Goal: Task Accomplishment & Management: Manage account settings

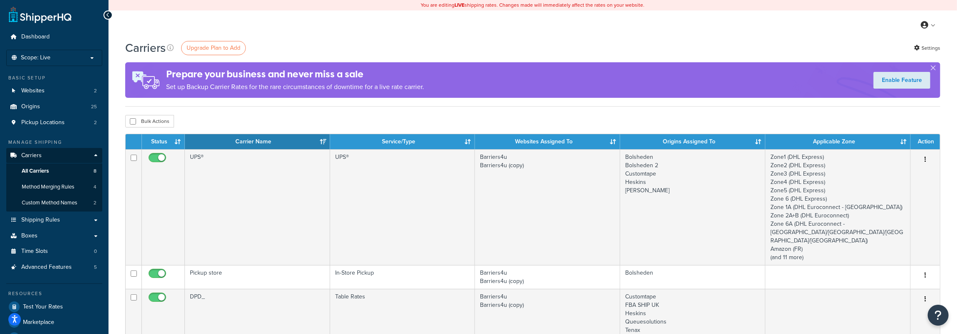
click at [257, 85] on p "Set up Backup Carrier Rates for the rare circumstances of downtime for a live r…" at bounding box center [295, 87] width 258 height 12
click at [261, 78] on h4 "Prepare your business and never miss a sale" at bounding box center [295, 74] width 258 height 14
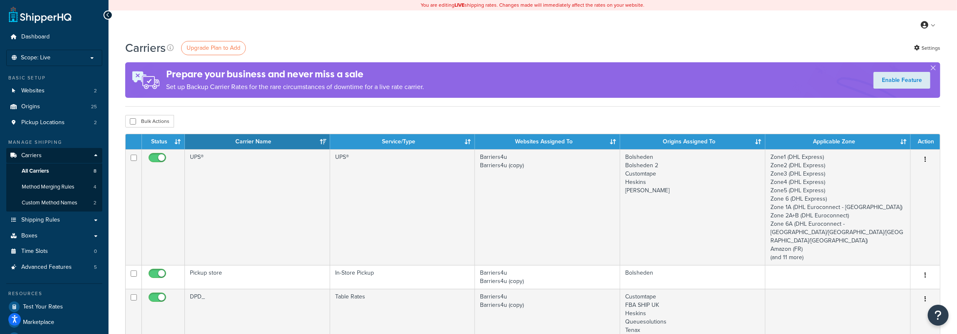
click at [261, 78] on h4 "Prepare your business and never miss a sale" at bounding box center [295, 74] width 258 height 14
click at [238, 89] on p "Set up Backup Carrier Rates for the rare circumstances of downtime for a live r…" at bounding box center [295, 87] width 258 height 12
click at [291, 89] on p "Set up Backup Carrier Rates for the rare circumstances of downtime for a live r…" at bounding box center [295, 87] width 258 height 12
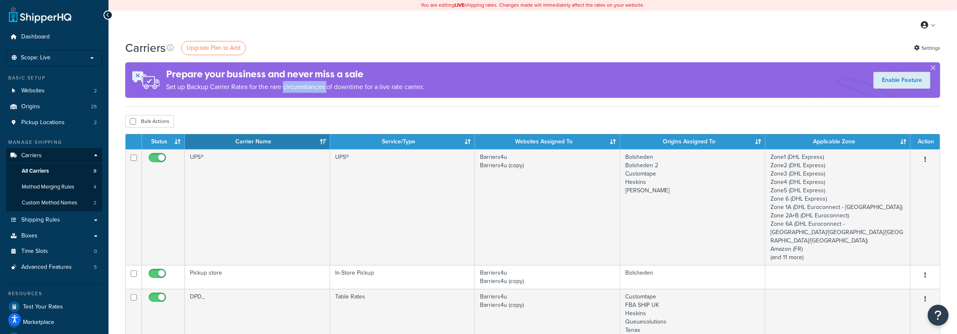
click at [291, 89] on p "Set up Backup Carrier Rates for the rare circumstances of downtime for a live r…" at bounding box center [295, 87] width 258 height 12
click at [290, 96] on div "Prepare your business and never miss a sale Set up Backup Carrier Rates for the…" at bounding box center [295, 80] width 258 height 34
click at [57, 217] on span "Shipping Rules" at bounding box center [40, 219] width 39 height 7
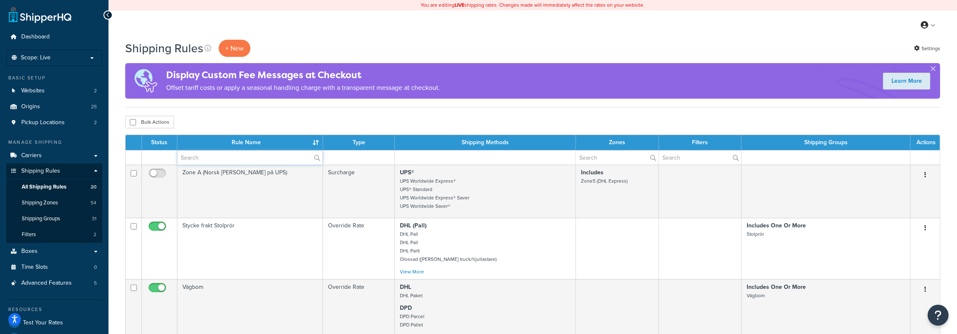
click at [205, 162] on input "text" at bounding box center [249, 157] width 145 height 14
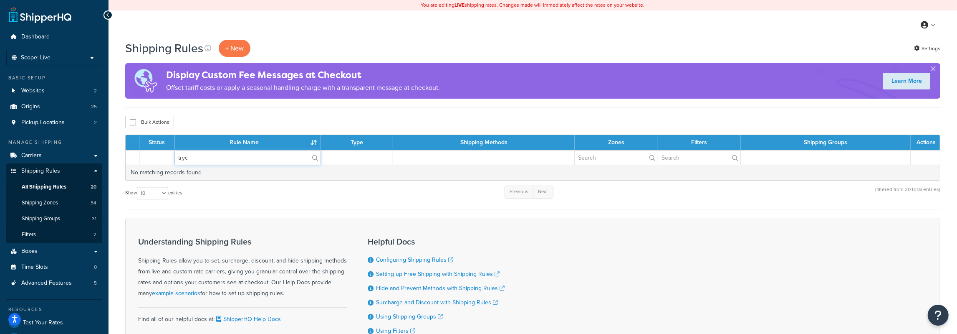
click at [205, 162] on input "tryc" at bounding box center [248, 157] width 146 height 14
type input "print"
click at [205, 161] on input "print" at bounding box center [248, 157] width 146 height 14
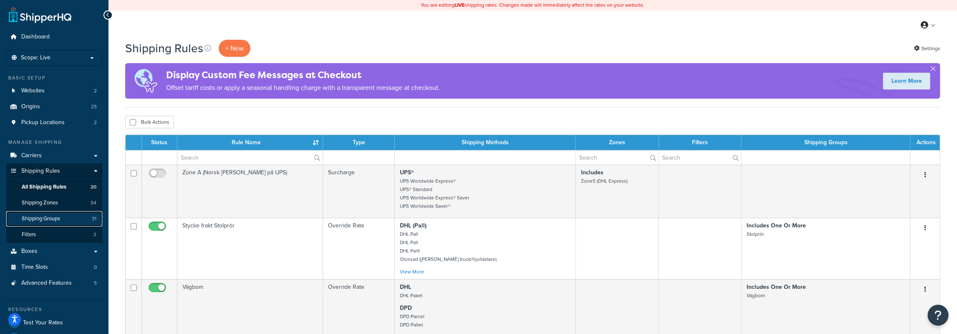
click at [44, 220] on span "Shipping Groups" at bounding box center [41, 218] width 38 height 7
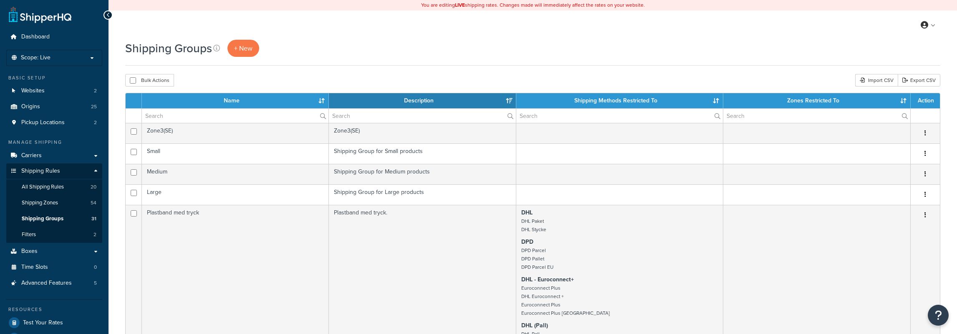
select select "15"
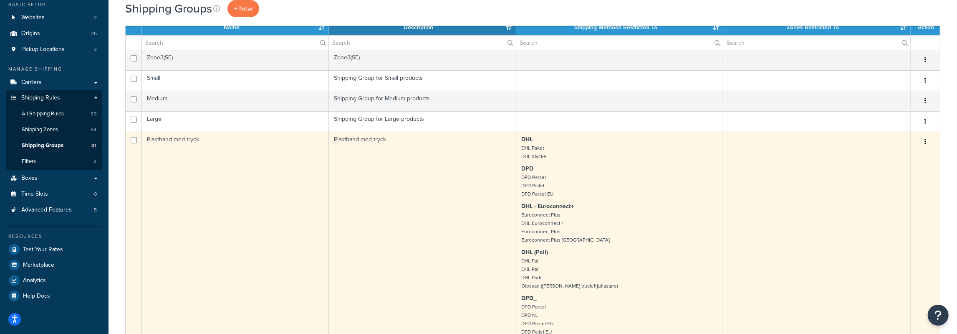
scroll to position [43, 0]
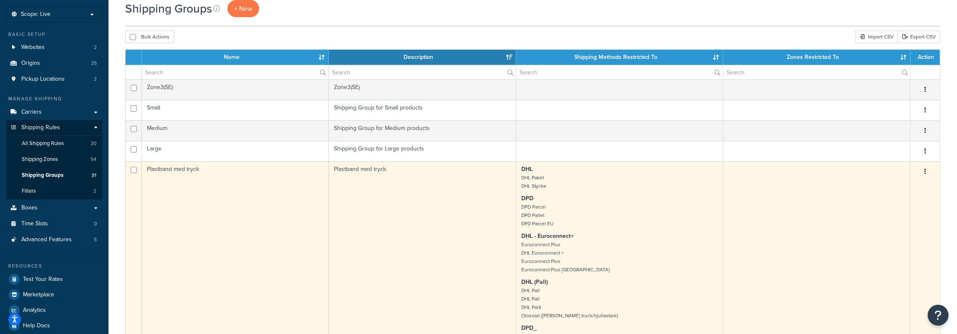
click at [929, 165] on button "button" at bounding box center [926, 171] width 12 height 13
click at [891, 182] on link "Edit" at bounding box center [892, 187] width 66 height 17
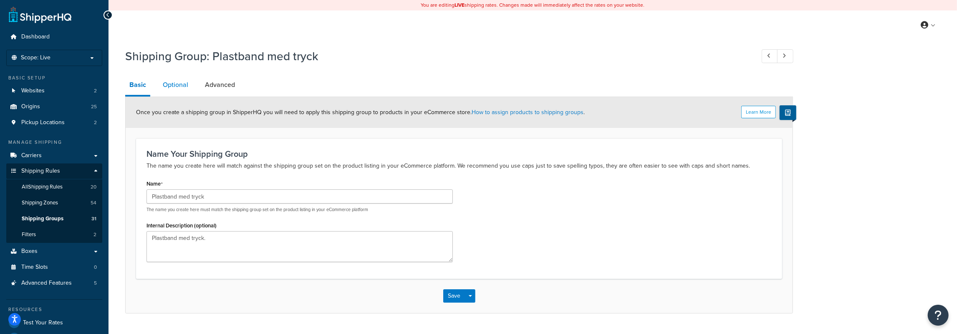
click at [169, 84] on link "Optional" at bounding box center [176, 85] width 34 height 20
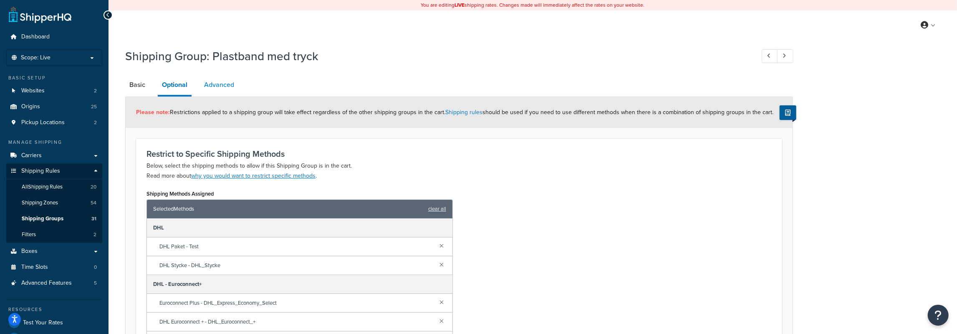
click at [220, 89] on link "Advanced" at bounding box center [219, 85] width 38 height 20
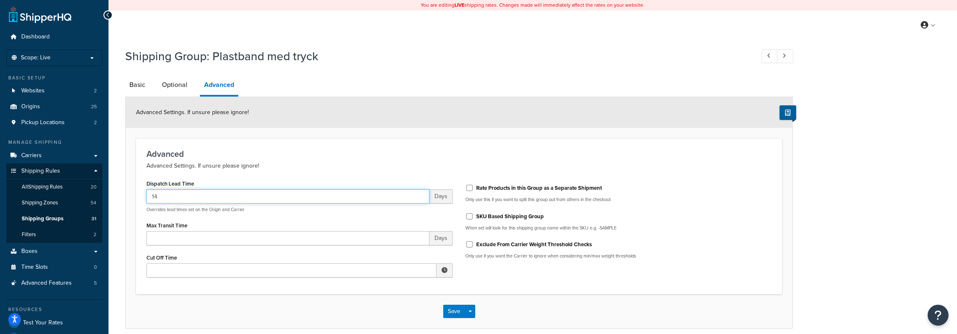
click at [179, 195] on input "14" at bounding box center [288, 196] width 283 height 14
type input "21"
click at [457, 310] on button "Save" at bounding box center [454, 310] width 23 height 13
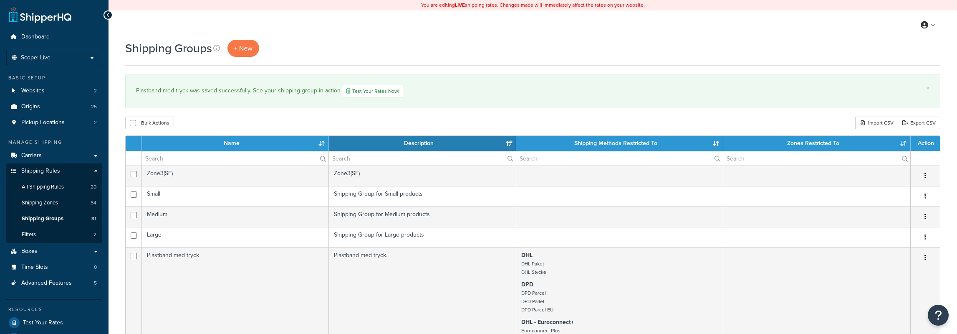
select select "15"
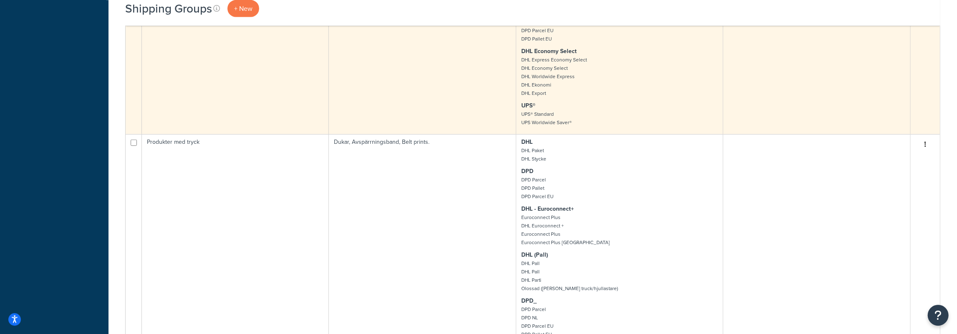
scroll to position [391, 0]
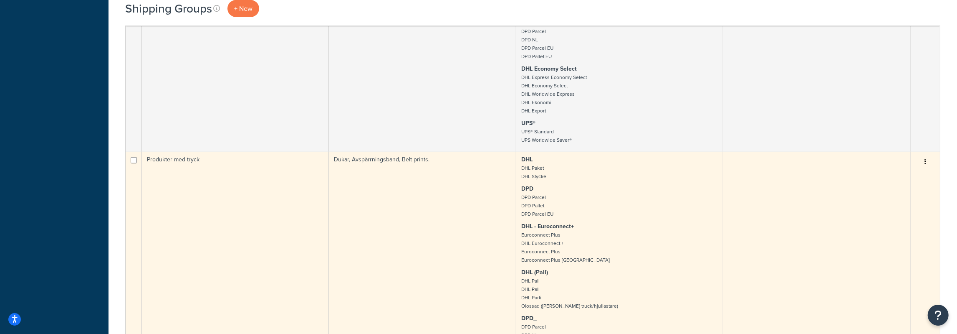
click at [927, 162] on button "button" at bounding box center [926, 161] width 12 height 13
click at [875, 177] on link "Edit" at bounding box center [892, 178] width 66 height 17
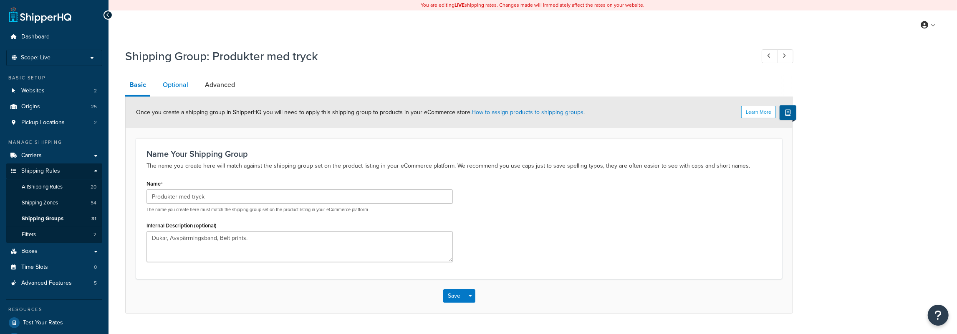
click at [182, 86] on link "Optional" at bounding box center [176, 85] width 34 height 20
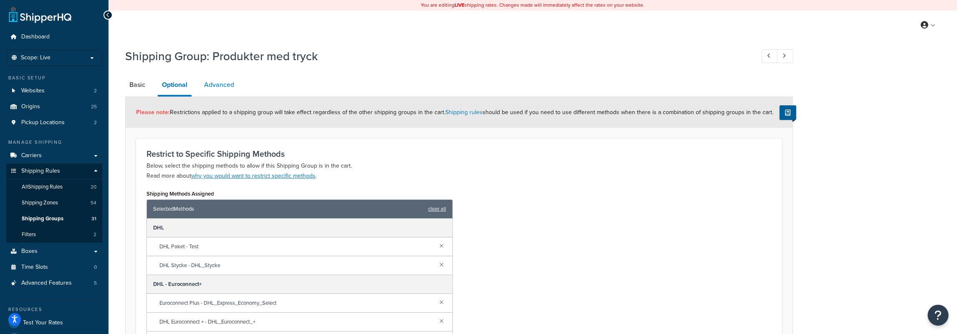
click at [213, 82] on link "Advanced" at bounding box center [219, 85] width 38 height 20
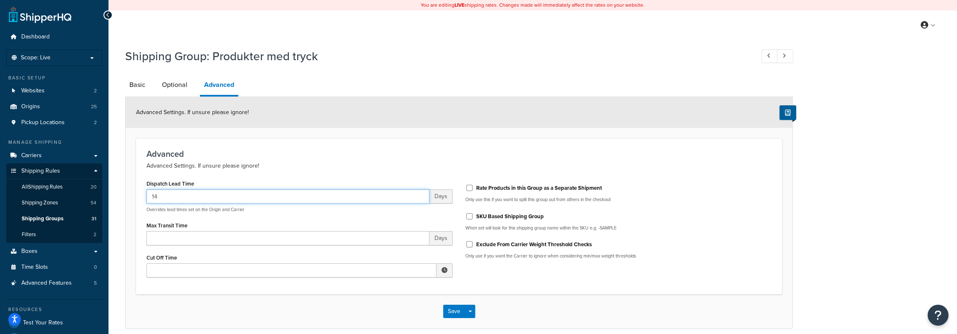
click at [174, 201] on input "14" at bounding box center [288, 196] width 283 height 14
type input "21"
click at [451, 313] on button "Save" at bounding box center [454, 310] width 23 height 13
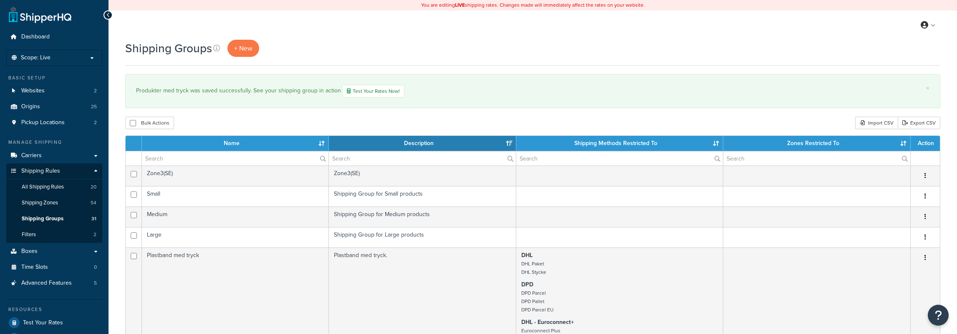
select select "15"
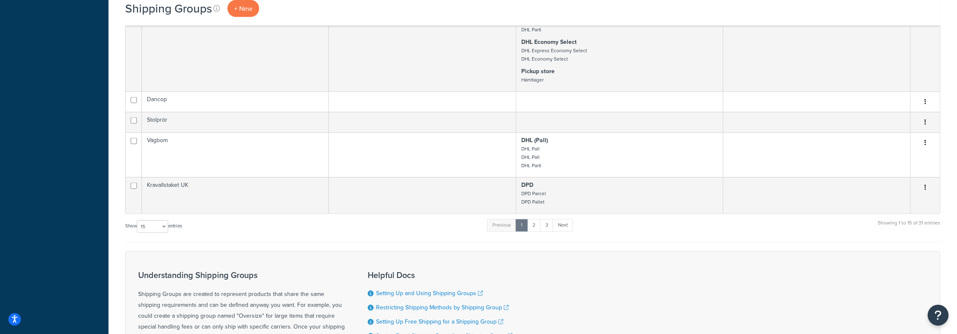
scroll to position [1042, 0]
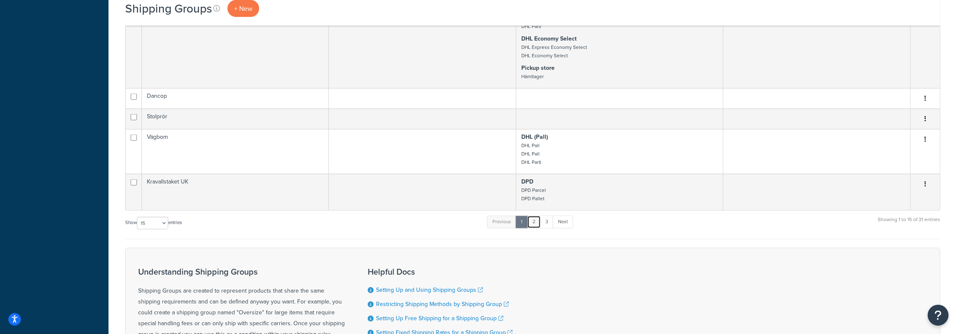
click at [536, 221] on link "2" at bounding box center [534, 221] width 14 height 13
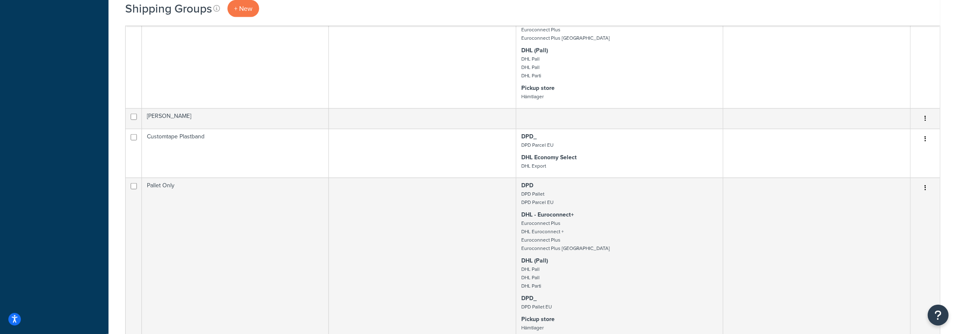
scroll to position [651, 0]
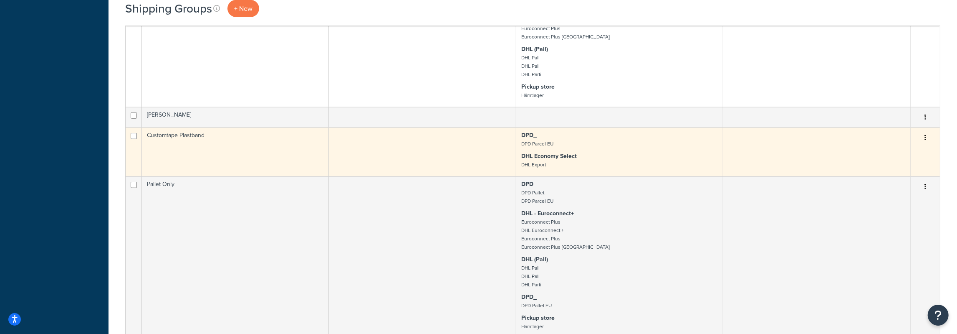
click at [928, 140] on button "button" at bounding box center [926, 137] width 12 height 13
click at [898, 149] on link "Edit" at bounding box center [892, 155] width 66 height 17
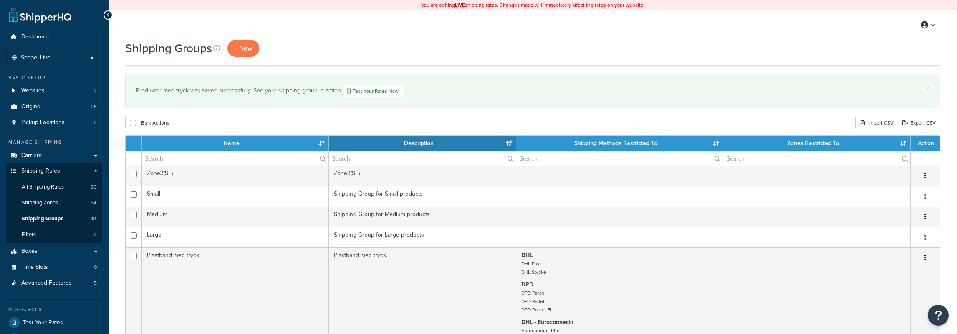
select select "15"
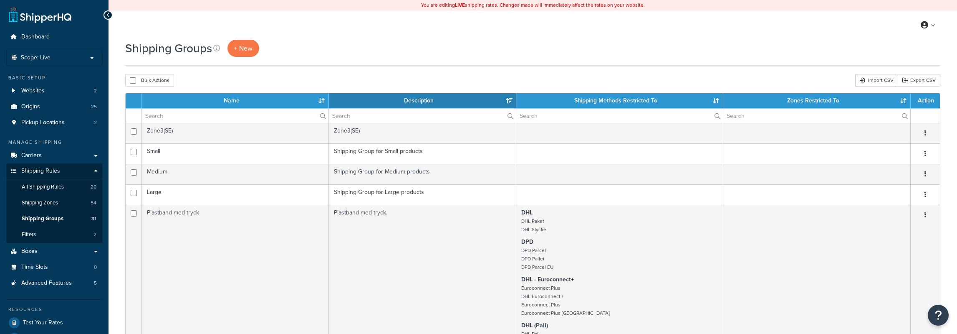
select select "15"
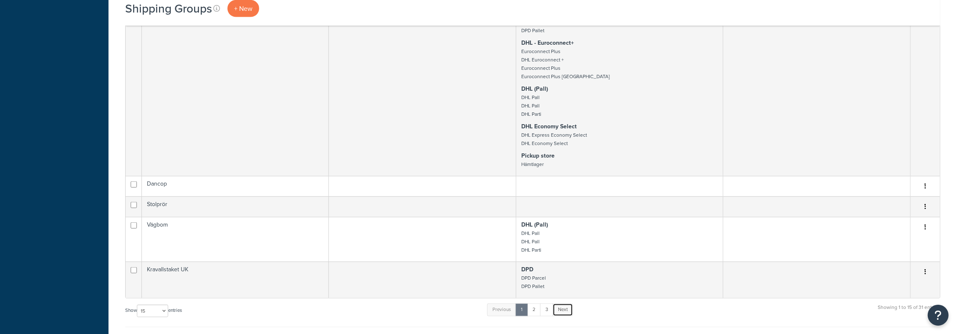
click at [556, 310] on link "Next" at bounding box center [563, 309] width 20 height 13
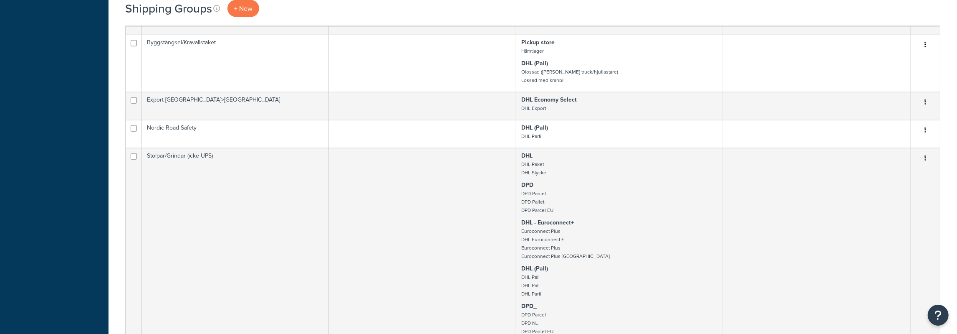
scroll to position [1207, 0]
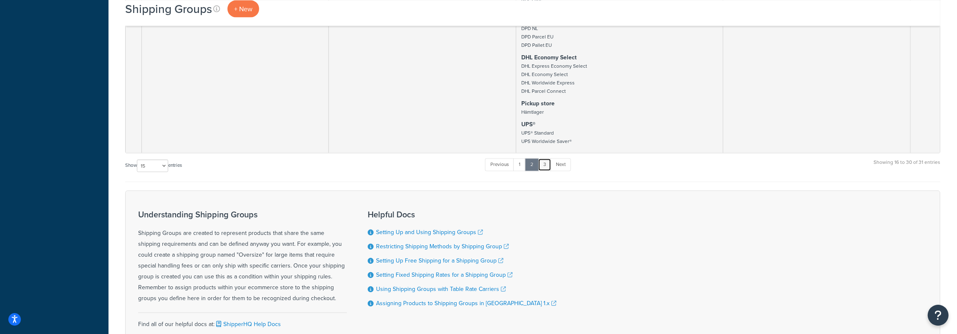
click at [547, 170] on link "3" at bounding box center [544, 164] width 13 height 13
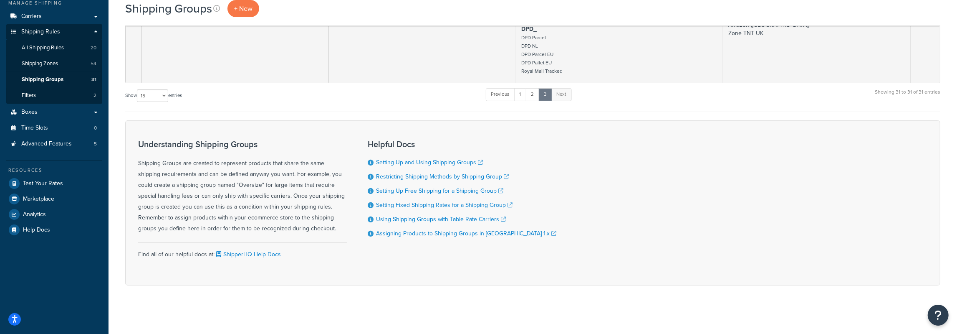
scroll to position [0, 0]
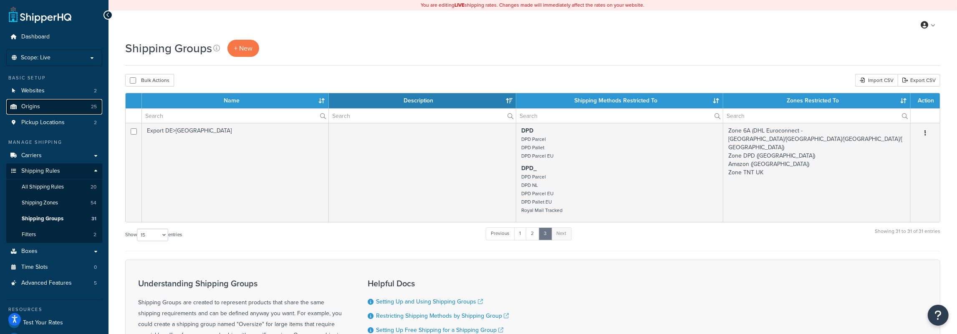
click at [38, 107] on span "Origins" at bounding box center [30, 106] width 19 height 7
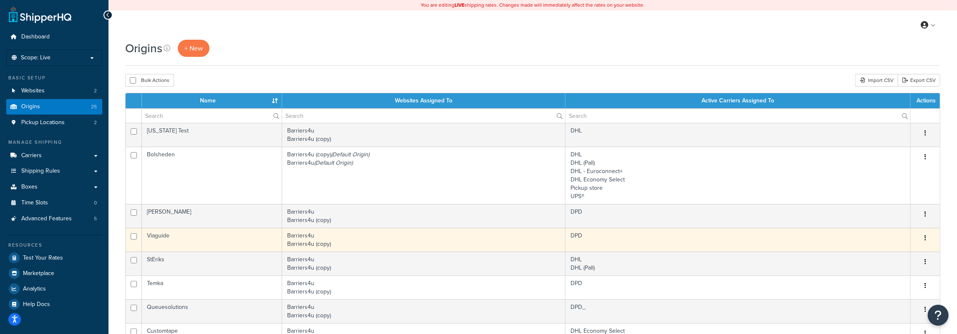
click at [208, 235] on td "Viaguide" at bounding box center [212, 240] width 140 height 24
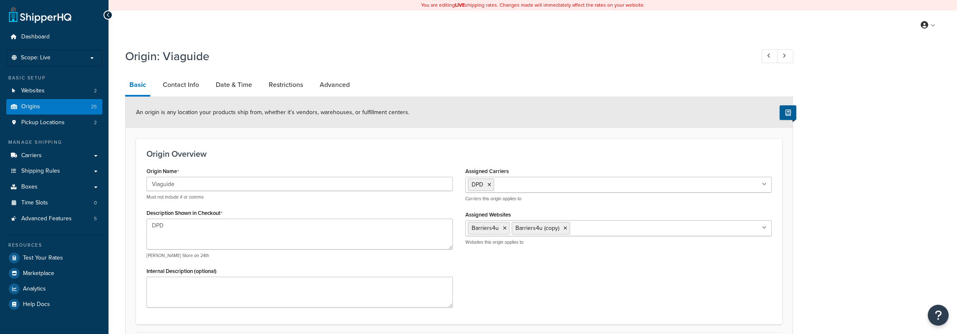
select select "1082"
select select "365"
click at [244, 85] on link "Date & Time" at bounding box center [234, 85] width 45 height 20
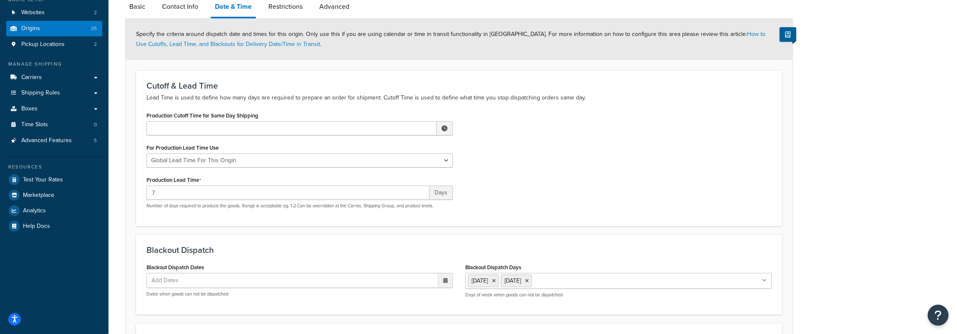
scroll to position [48, 0]
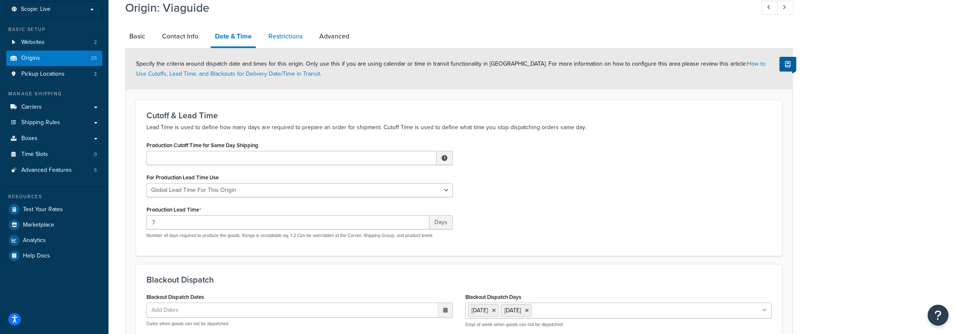
click at [280, 43] on link "Restrictions" at bounding box center [285, 36] width 43 height 20
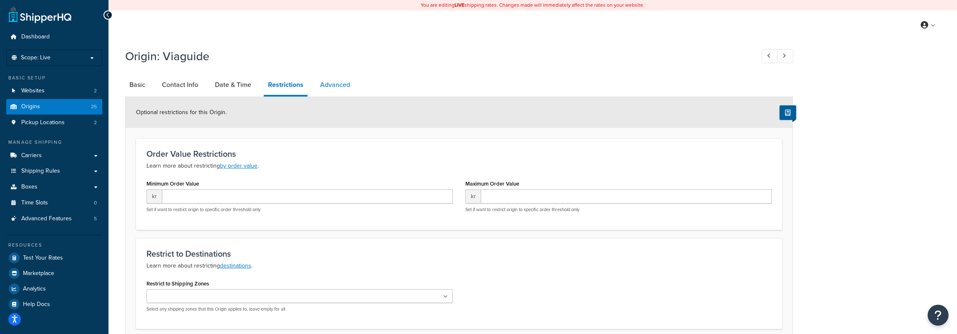
click at [333, 88] on link "Advanced" at bounding box center [335, 85] width 38 height 20
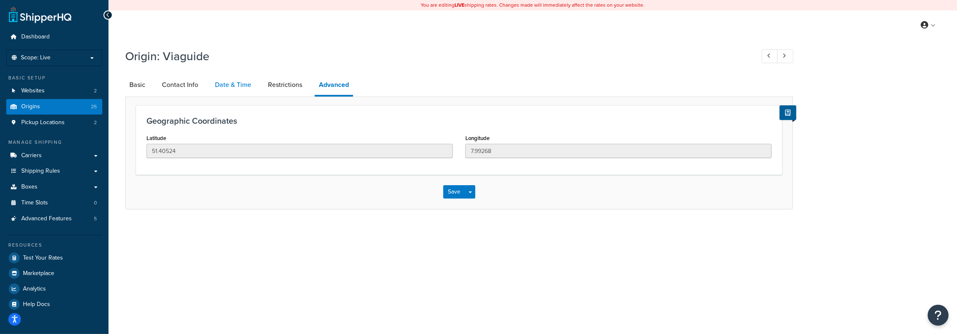
click at [229, 87] on link "Date & Time" at bounding box center [233, 85] width 45 height 20
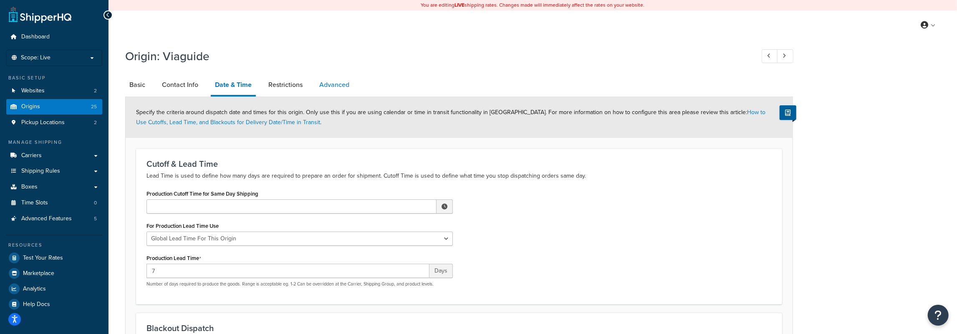
click at [332, 78] on link "Advanced" at bounding box center [334, 85] width 38 height 20
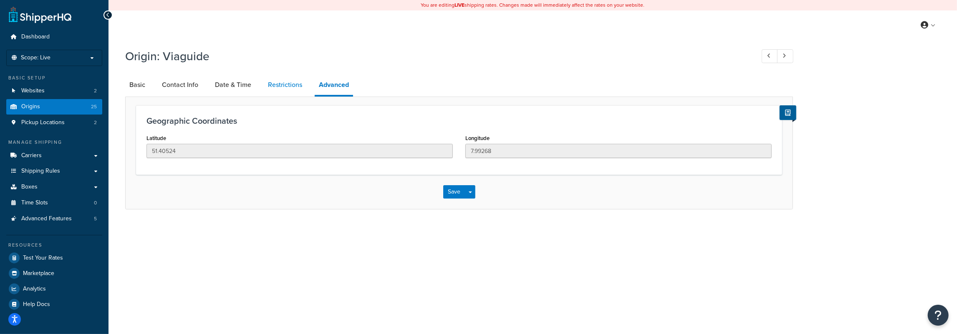
click at [281, 82] on link "Restrictions" at bounding box center [285, 85] width 43 height 20
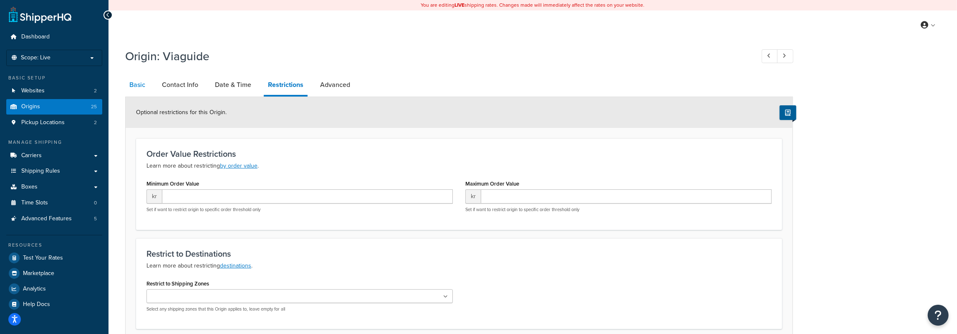
click at [129, 81] on link "Basic" at bounding box center [137, 85] width 24 height 20
select select "1082"
select select "365"
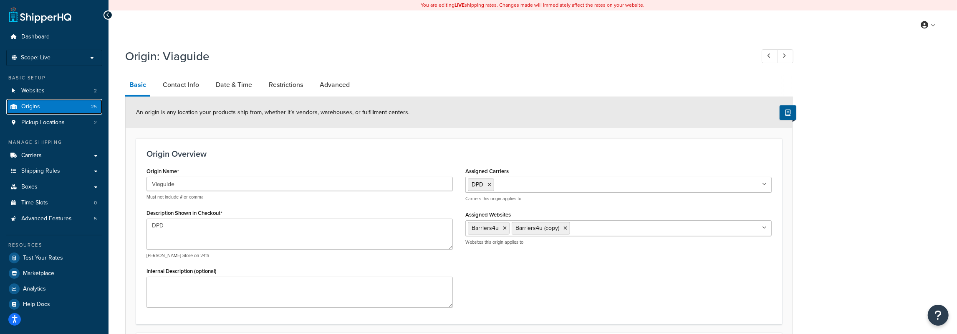
click at [42, 108] on link "Origins 25" at bounding box center [54, 106] width 96 height 15
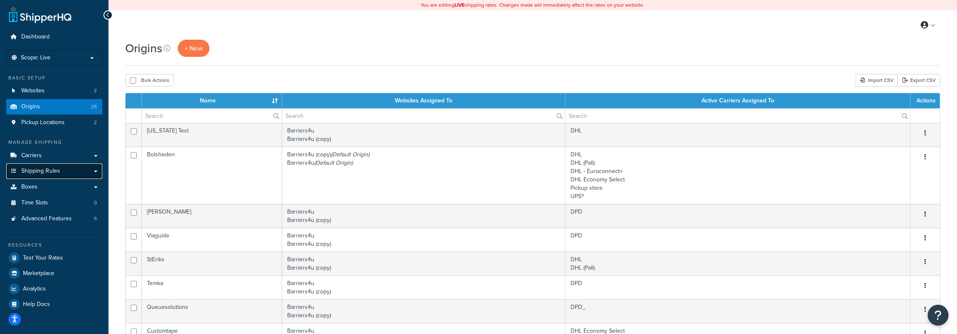
click at [37, 169] on span "Shipping Rules" at bounding box center [40, 170] width 39 height 7
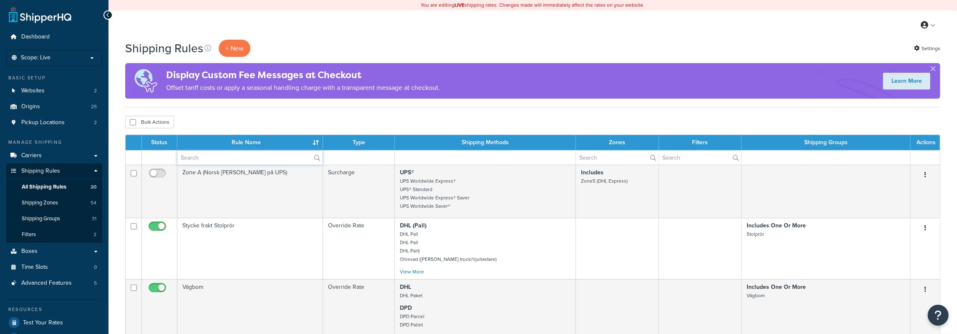
click at [217, 154] on input "text" at bounding box center [249, 157] width 145 height 14
click at [609, 158] on input "text" at bounding box center [617, 157] width 83 height 14
type input "germany"
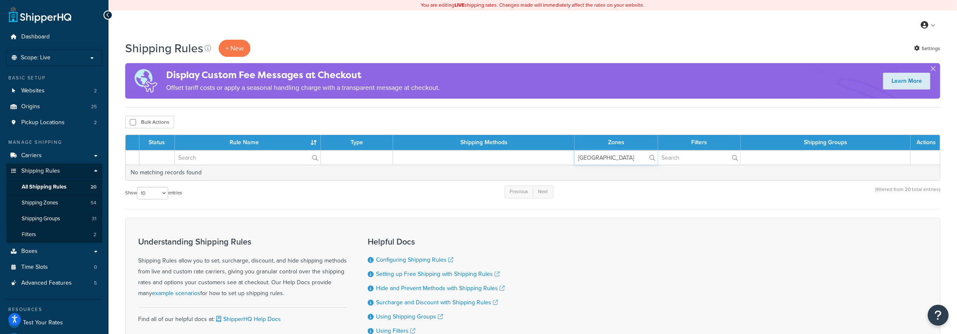
click at [622, 161] on input "germany" at bounding box center [616, 157] width 83 height 14
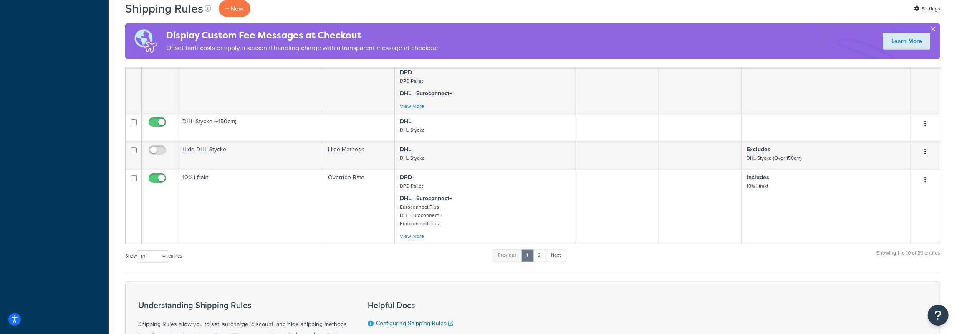
scroll to position [521, 0]
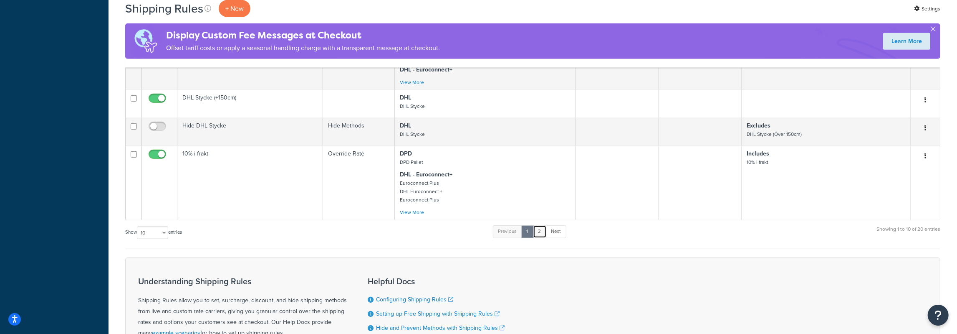
click at [547, 233] on link "2" at bounding box center [540, 231] width 14 height 13
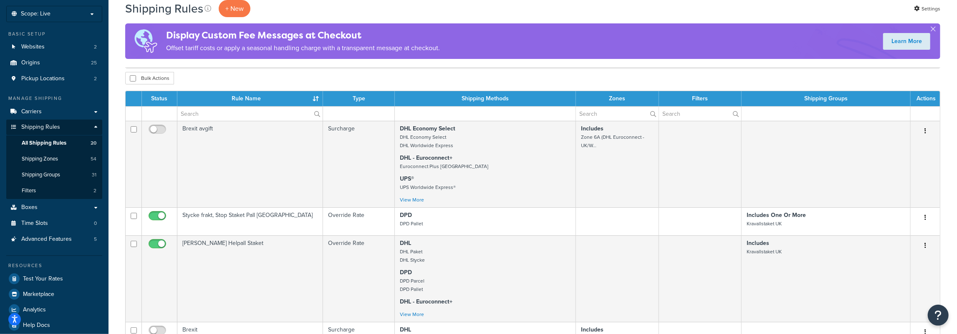
scroll to position [0, 0]
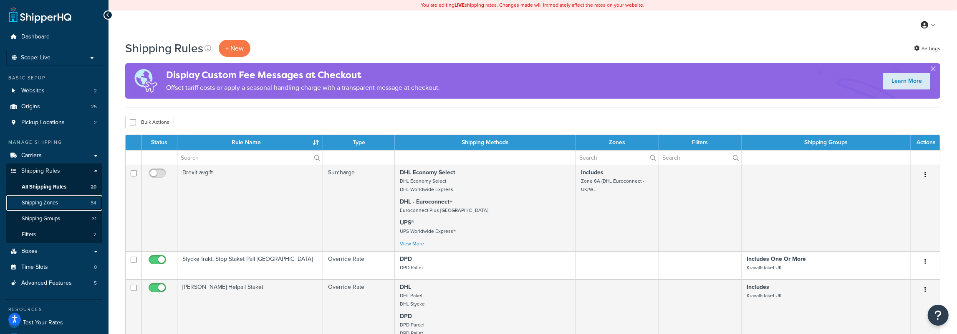
click at [48, 206] on span "Shipping Zones" at bounding box center [40, 202] width 36 height 7
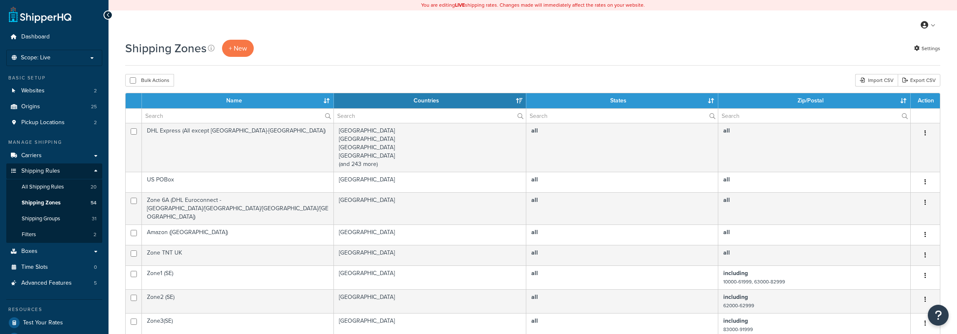
select select "15"
click at [242, 114] on input "text" at bounding box center [238, 116] width 192 height 14
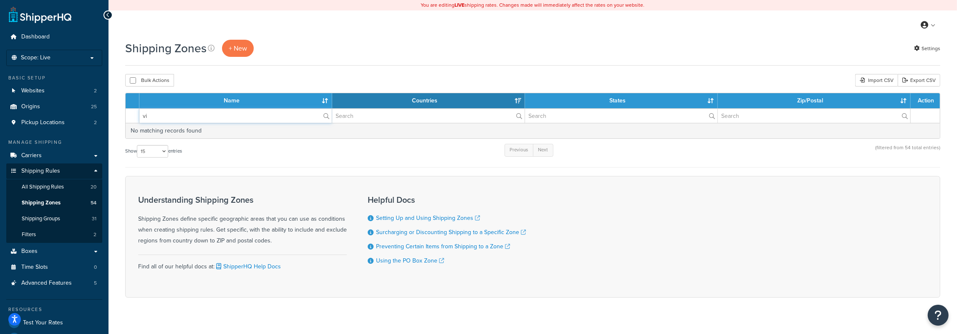
type input "v"
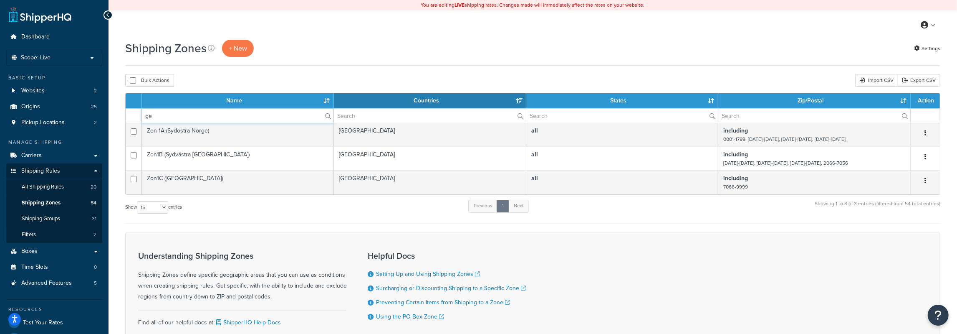
type input "g"
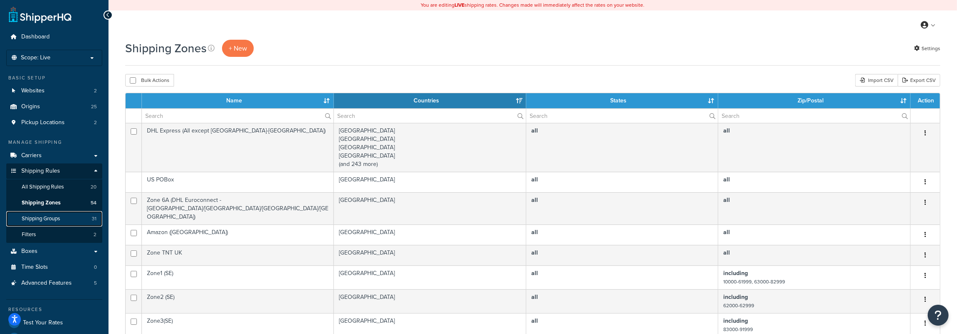
click at [44, 221] on span "Shipping Groups" at bounding box center [41, 218] width 38 height 7
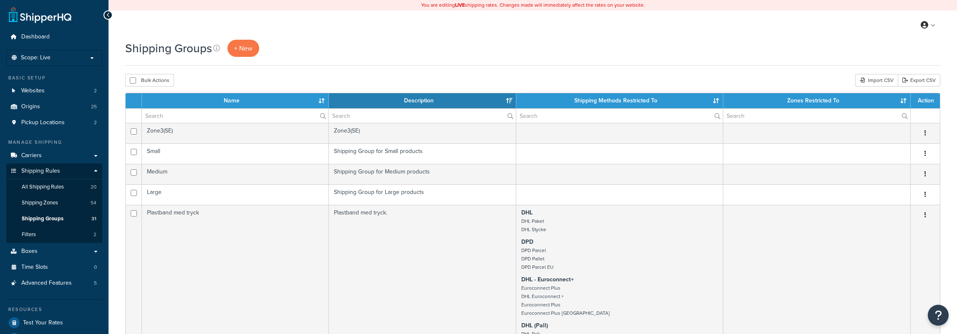
select select "15"
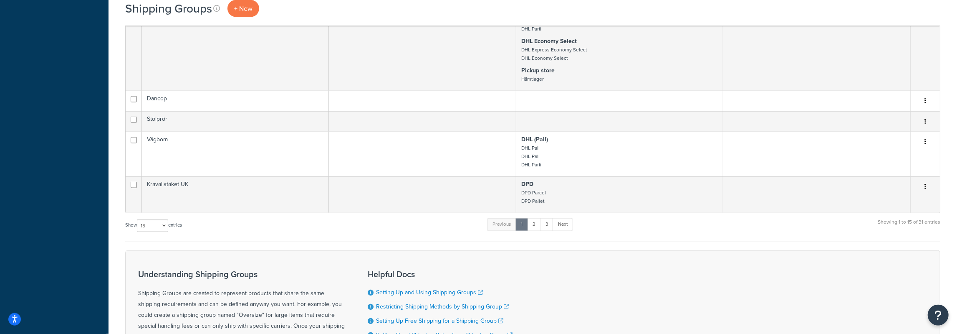
scroll to position [999, 0]
click at [535, 226] on link "2" at bounding box center [534, 222] width 14 height 13
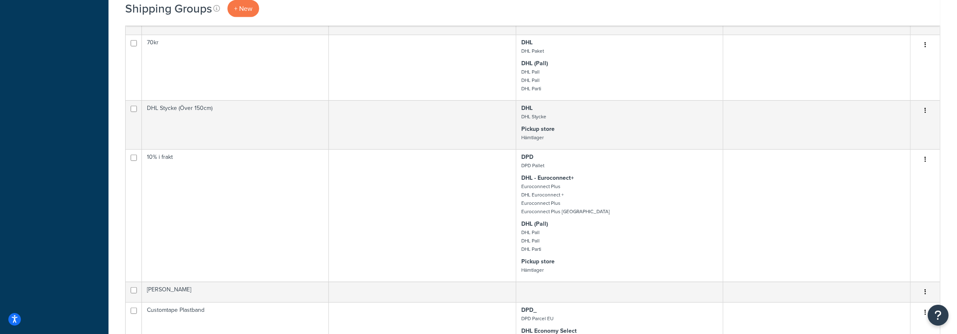
scroll to position [478, 0]
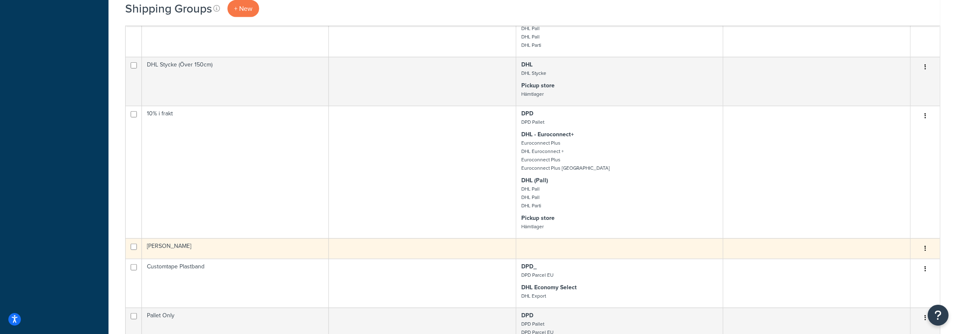
click at [928, 251] on button "button" at bounding box center [926, 248] width 12 height 13
click at [883, 268] on link "Edit" at bounding box center [892, 266] width 66 height 17
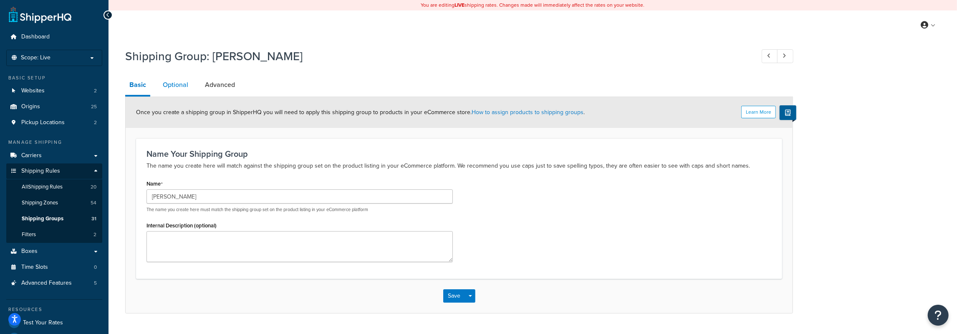
click at [177, 93] on link "Optional" at bounding box center [176, 85] width 34 height 20
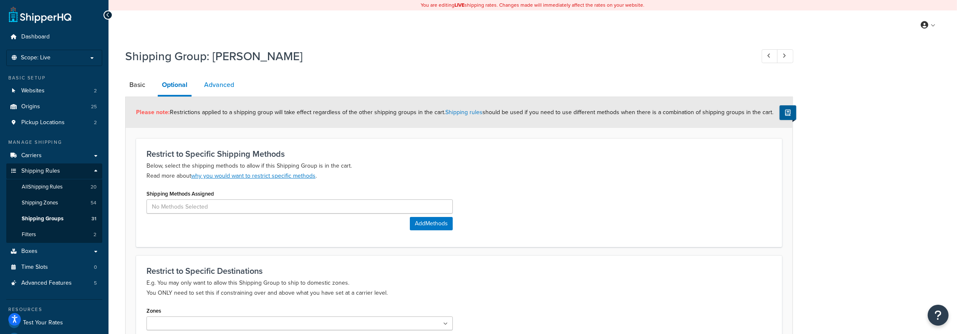
click at [228, 85] on link "Advanced" at bounding box center [219, 85] width 38 height 20
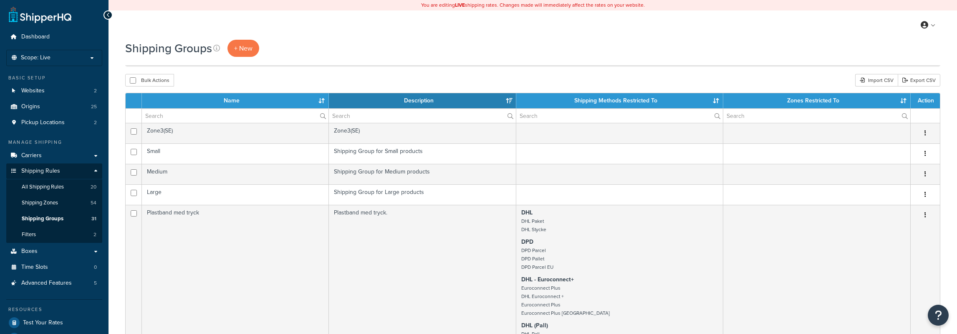
select select "15"
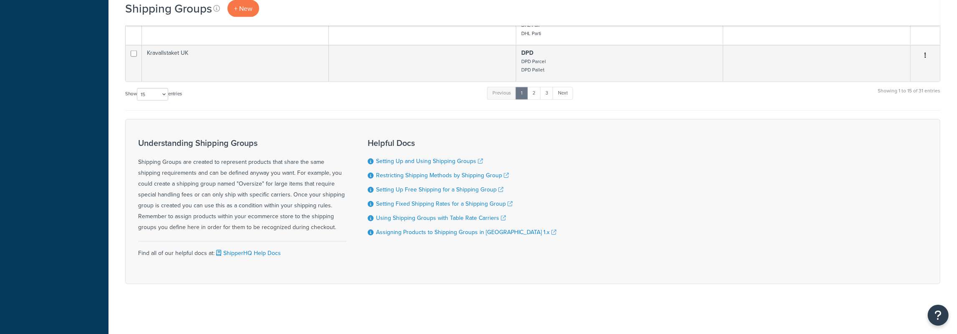
scroll to position [1128, 0]
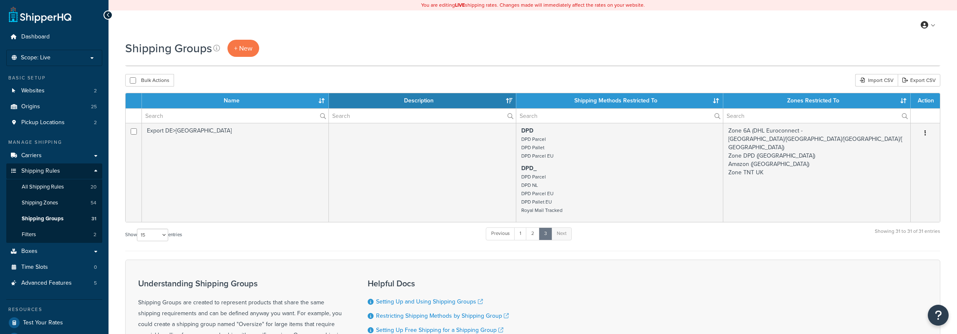
select select "15"
click at [25, 234] on span "Filters" at bounding box center [29, 234] width 14 height 7
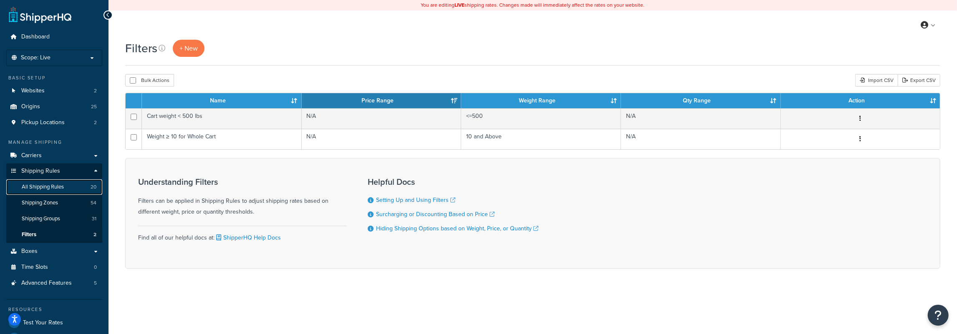
click at [47, 188] on span "All Shipping Rules" at bounding box center [43, 186] width 42 height 7
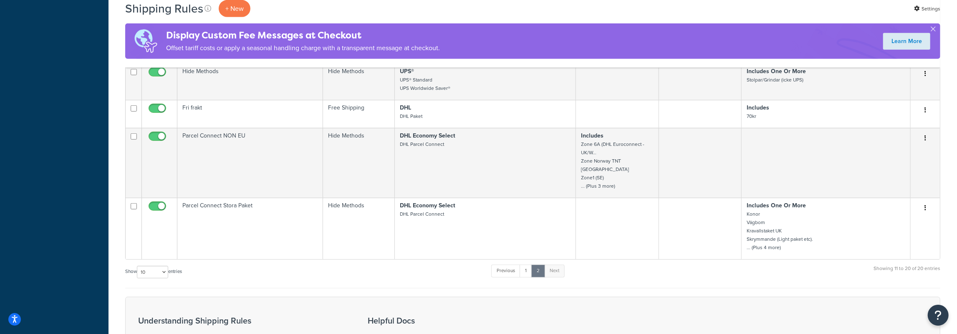
scroll to position [521, 0]
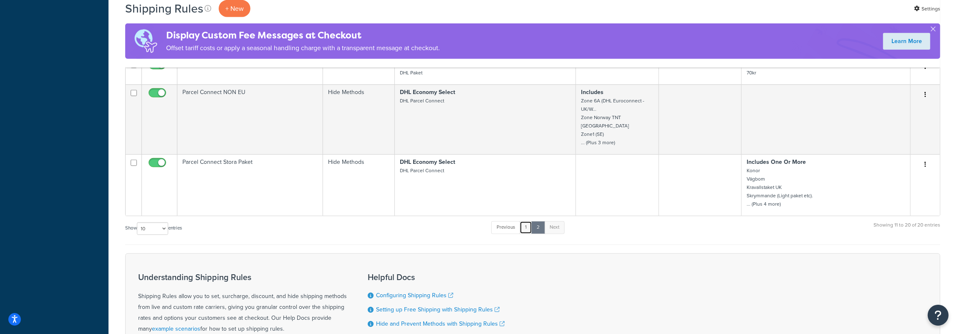
click at [532, 226] on link "1" at bounding box center [526, 227] width 13 height 13
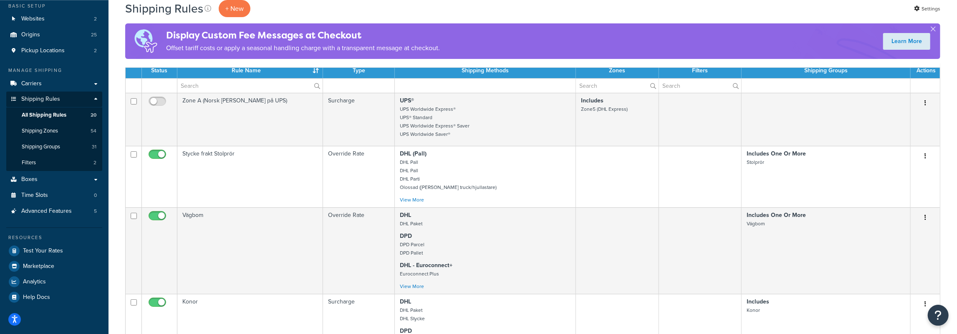
scroll to position [0, 0]
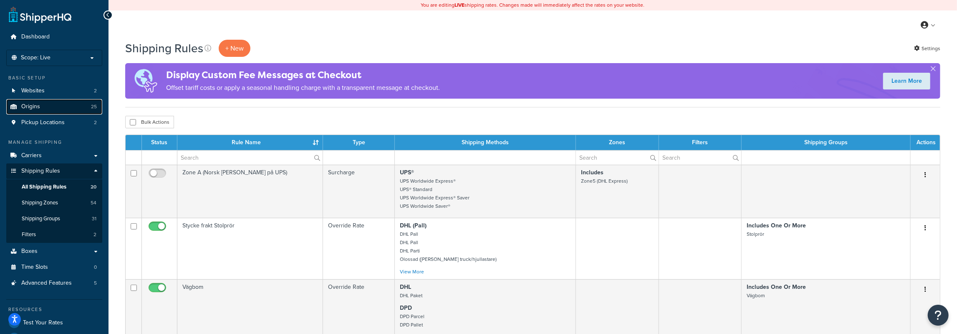
click at [59, 110] on link "Origins 25" at bounding box center [54, 106] width 96 height 15
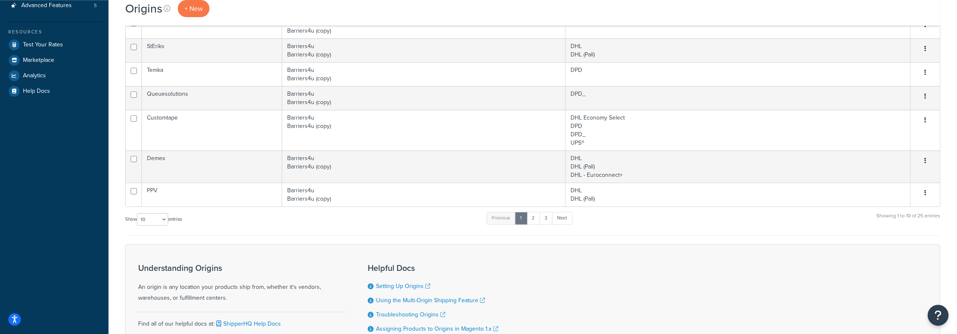
scroll to position [217, 0]
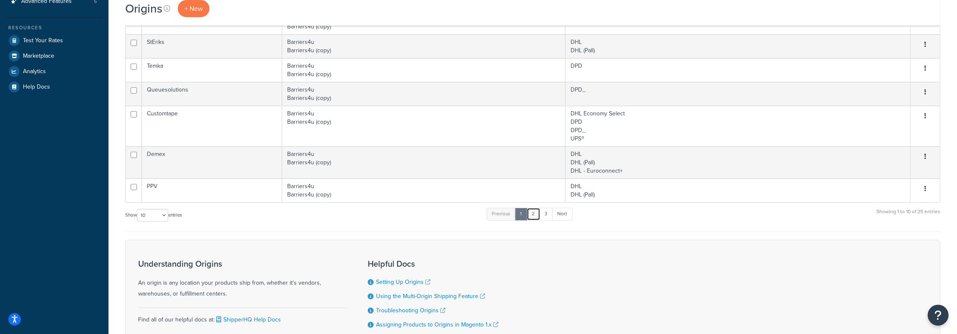
click at [537, 215] on link "2" at bounding box center [534, 214] width 14 height 13
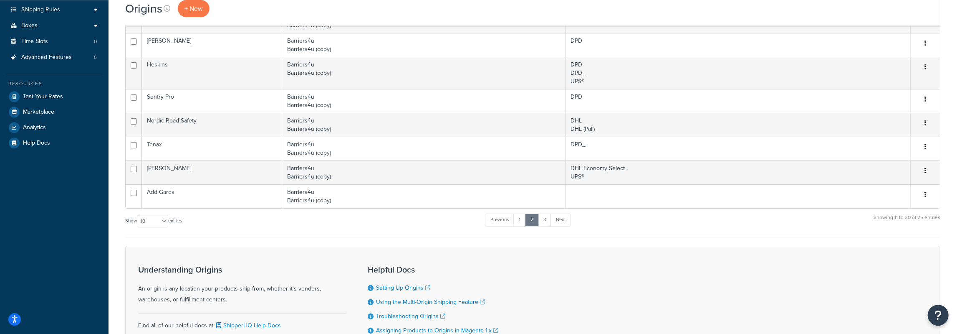
scroll to position [174, 0]
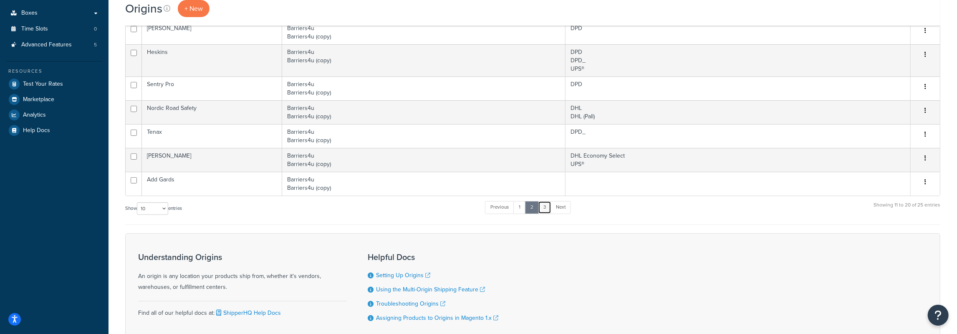
click at [545, 204] on link "3" at bounding box center [544, 207] width 13 height 13
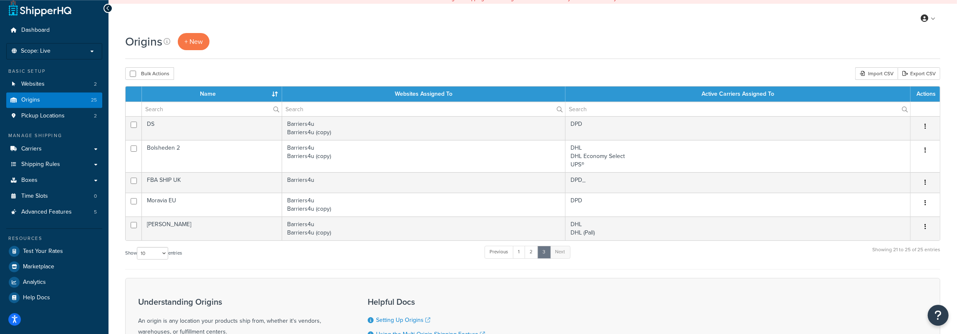
scroll to position [0, 0]
